Goal: Information Seeking & Learning: Learn about a topic

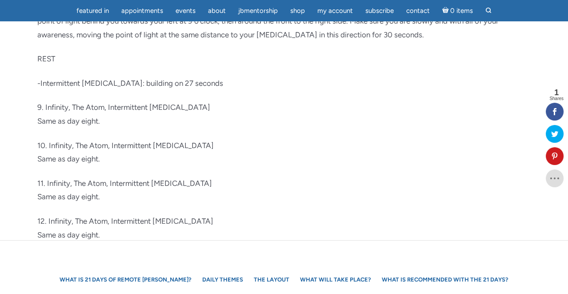
scroll to position [2460, 0]
click at [314, 152] on p "10. Infinity, The Atom, Intermittent Hypoxia Same as day eight." at bounding box center [283, 151] width 493 height 27
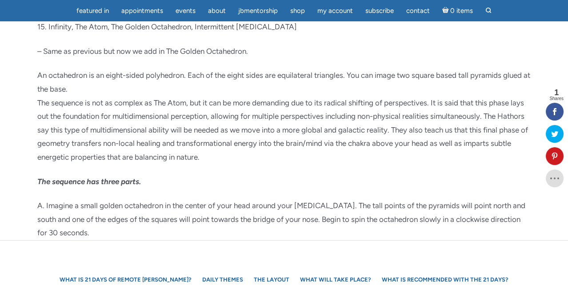
scroll to position [2810, 0]
drag, startPoint x: 164, startPoint y: 207, endPoint x: 125, endPoint y: 208, distance: 38.7
click at [125, 208] on p "A. Imagine a small golden octahedron in the center of your head around your [ME…" at bounding box center [283, 219] width 493 height 41
copy p "octahedron"
click at [305, 132] on p "An octahedron is an eight-sided polyhedron. Each of the eight sides are equilat…" at bounding box center [283, 116] width 493 height 95
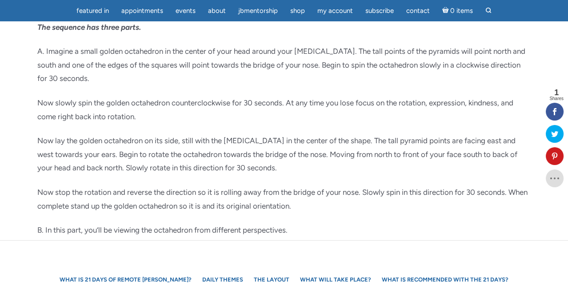
scroll to position [2965, 0]
drag, startPoint x: 377, startPoint y: 231, endPoint x: 363, endPoint y: 218, distance: 19.2
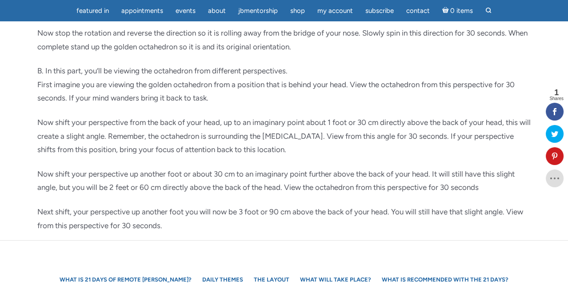
scroll to position [3123, 0]
